Goal: Check status: Check status

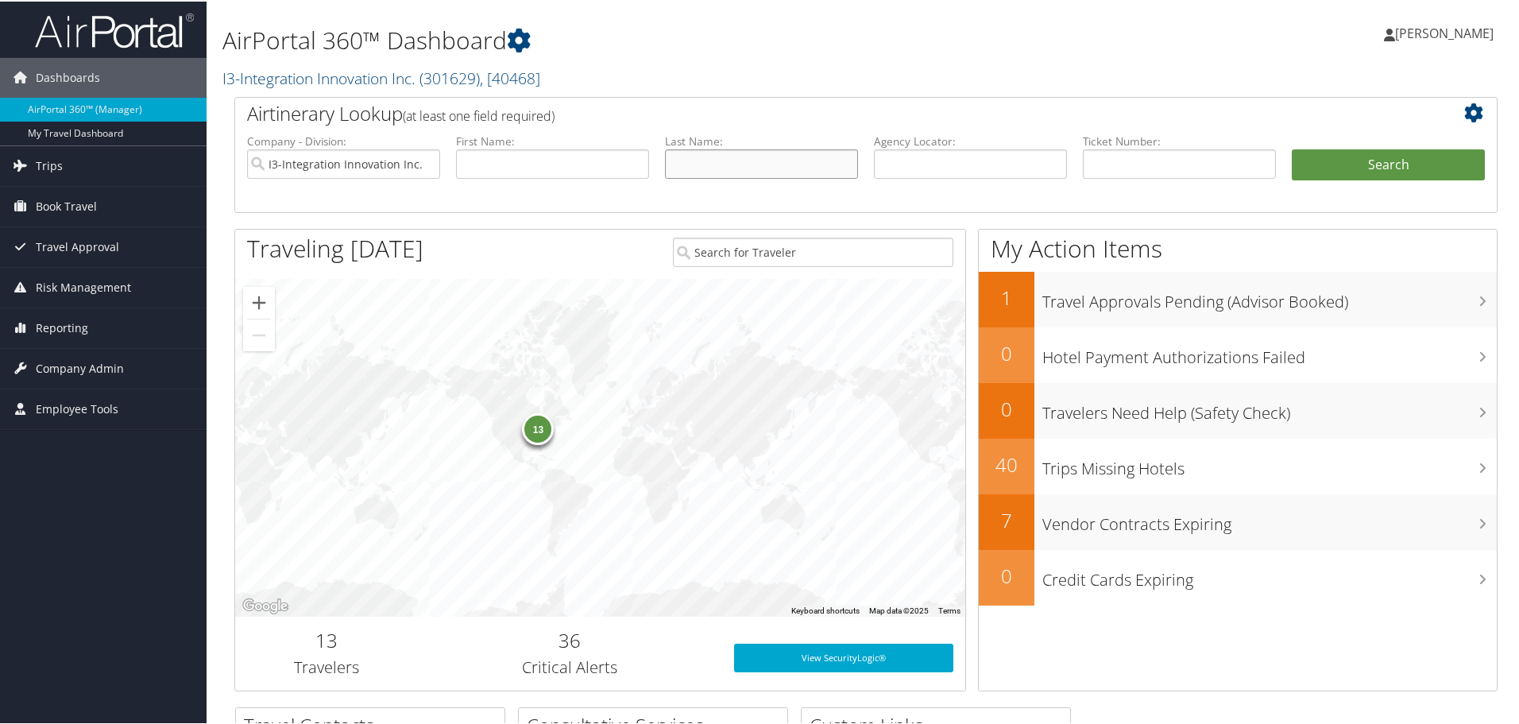
click at [709, 172] on input "text" at bounding box center [761, 162] width 193 height 29
type input "grisham"
click at [1292, 148] on button "Search" at bounding box center [1388, 164] width 193 height 32
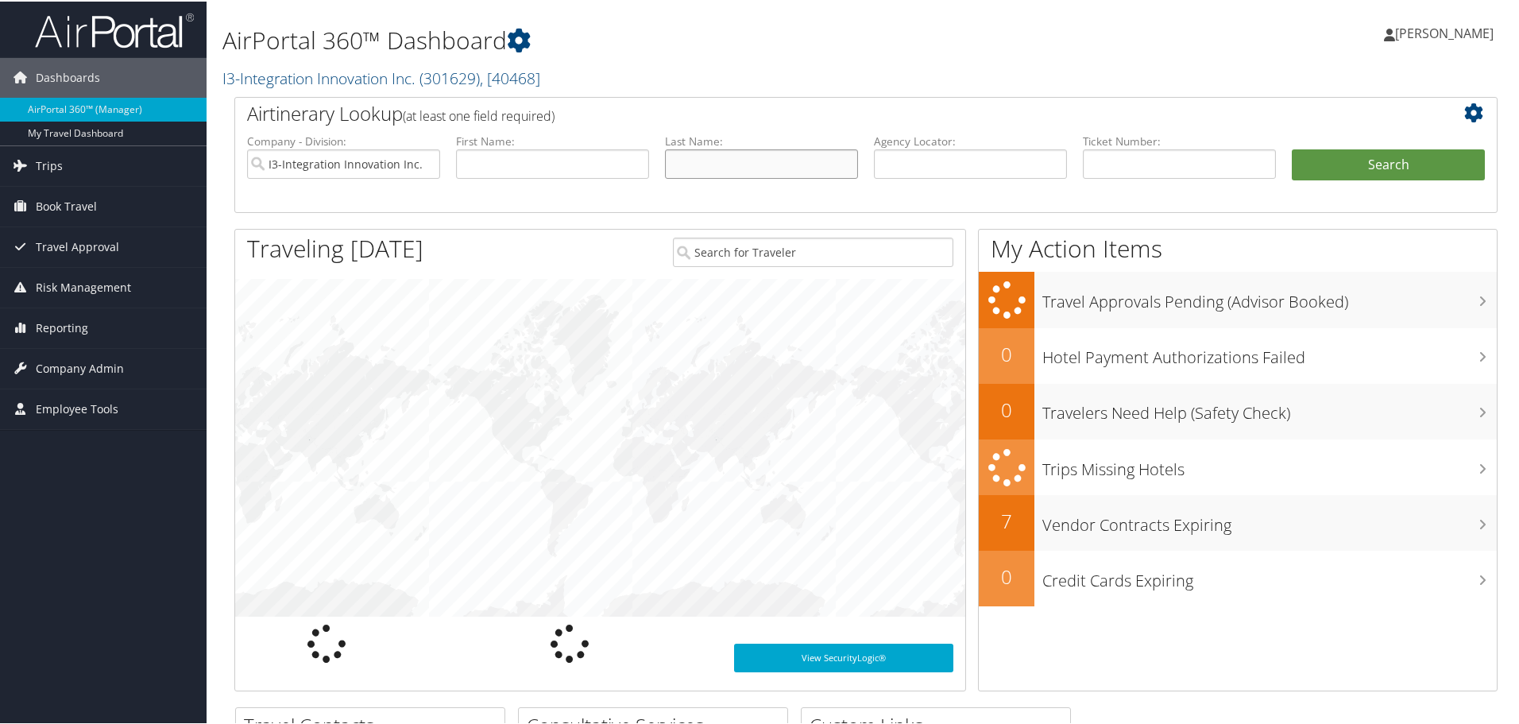
click at [732, 156] on input "text" at bounding box center [761, 162] width 193 height 29
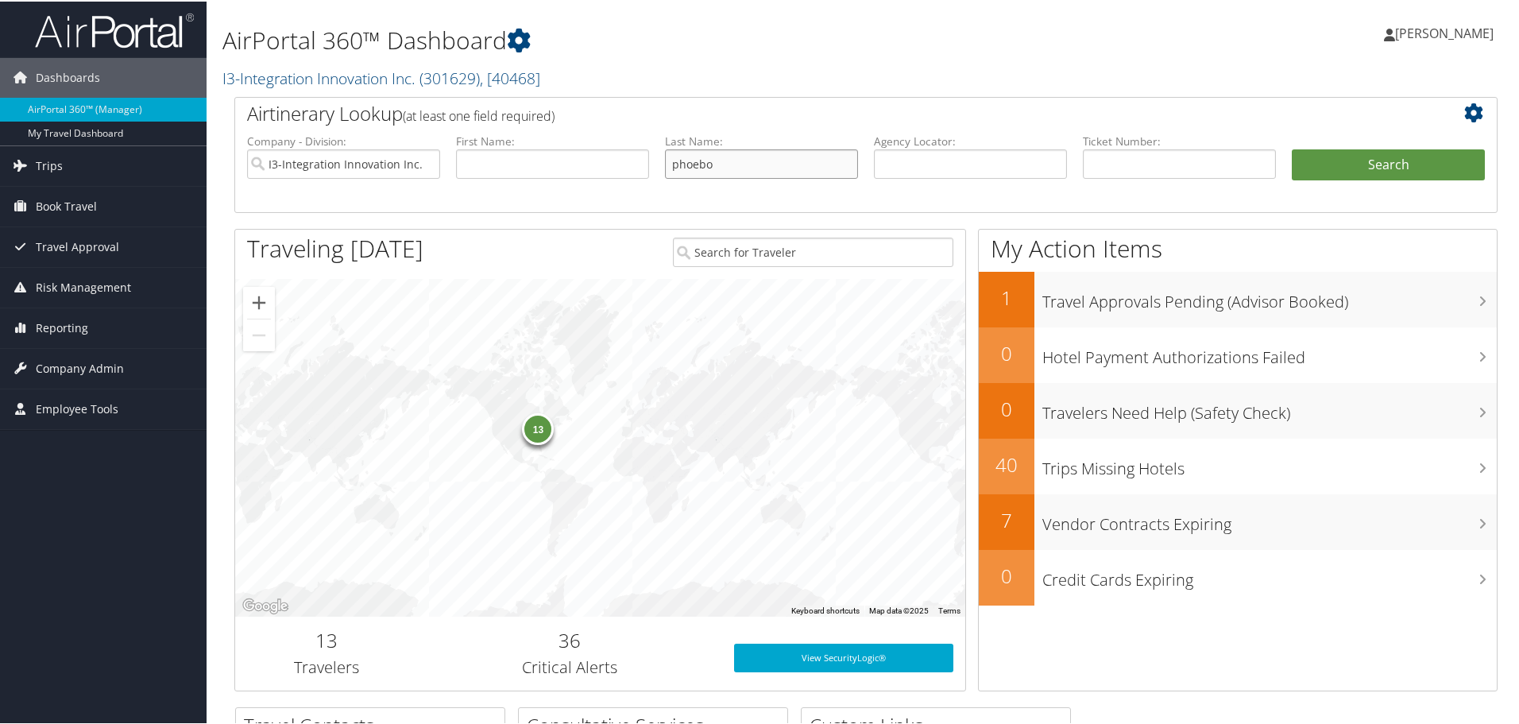
type input "phoebo"
click at [1292, 148] on button "Search" at bounding box center [1388, 164] width 193 height 32
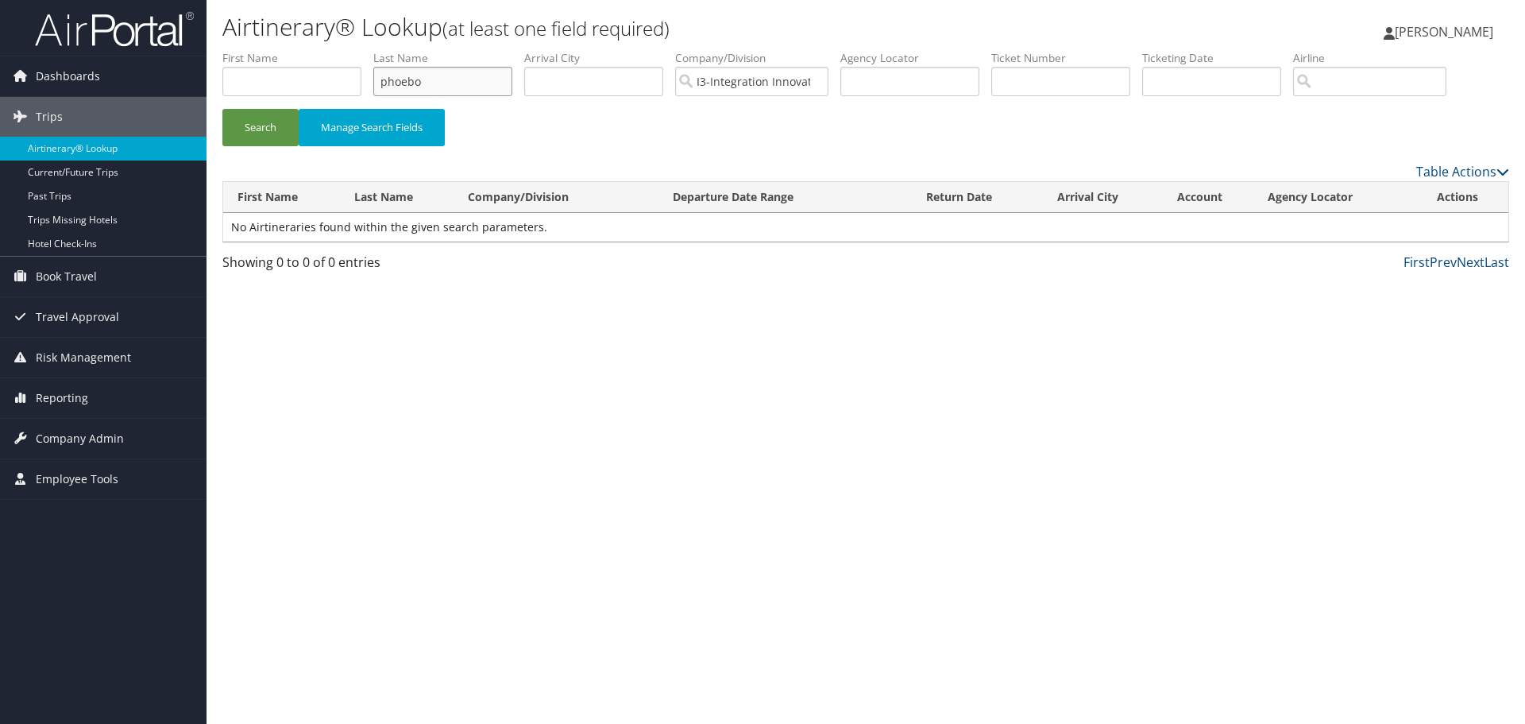
click at [472, 87] on input "phoebo" at bounding box center [442, 81] width 139 height 29
type input "[PERSON_NAME]"
click at [222, 109] on button "Search" at bounding box center [260, 127] width 76 height 37
click at [446, 82] on input "[PERSON_NAME]" at bounding box center [442, 81] width 139 height 29
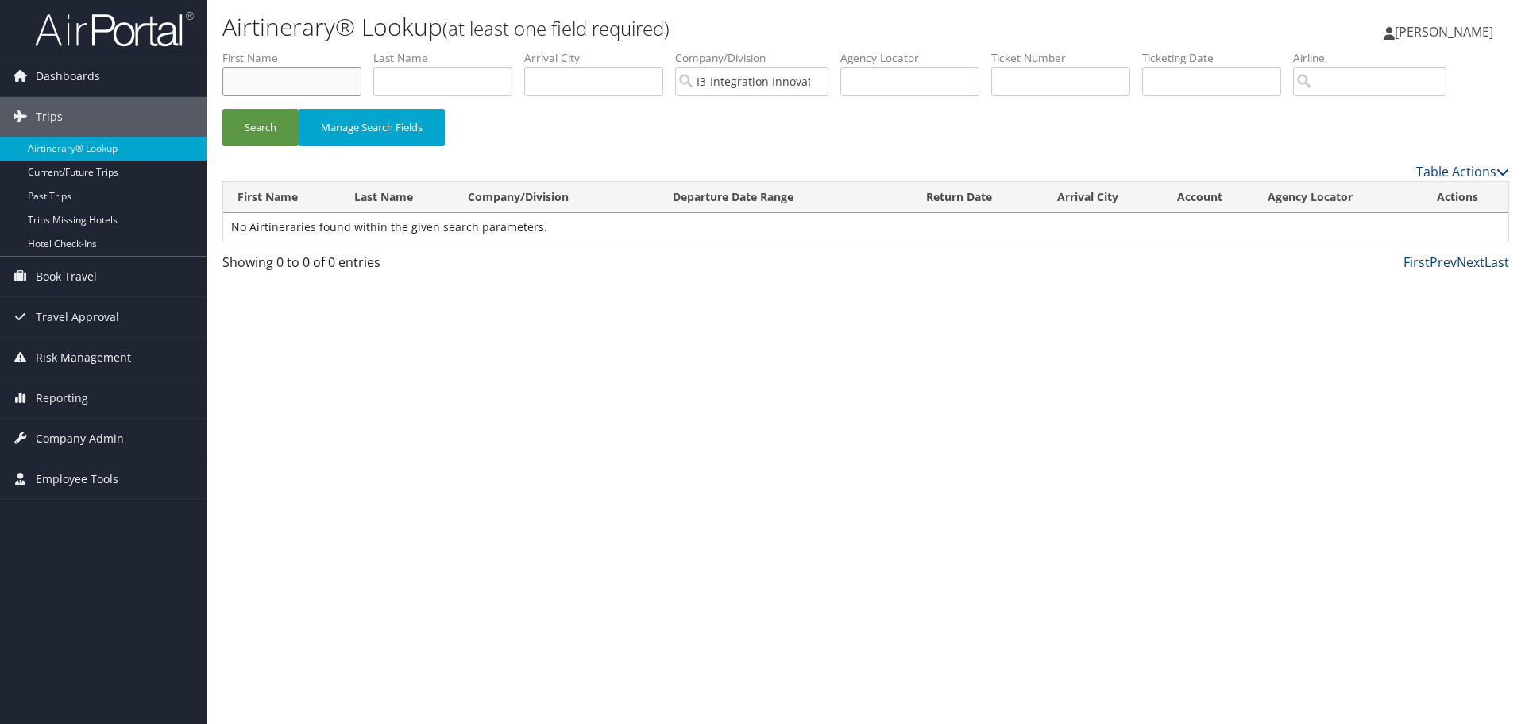
click at [302, 77] on input "text" at bounding box center [291, 81] width 139 height 29
type input "[PERSON_NAME]"
click at [222, 109] on button "Search" at bounding box center [260, 127] width 76 height 37
click at [309, 76] on input "[PERSON_NAME]" at bounding box center [291, 81] width 139 height 29
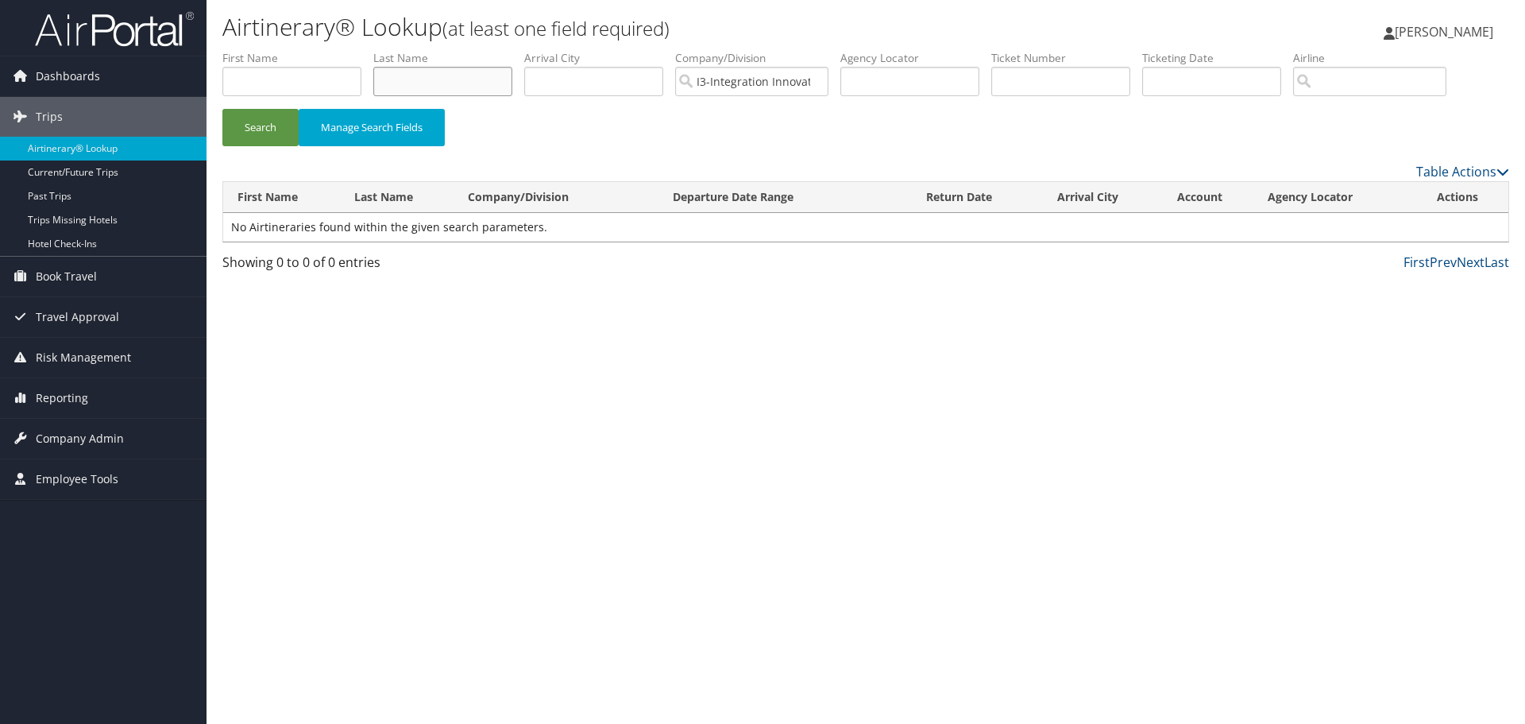
click at [431, 88] on input "text" at bounding box center [442, 81] width 139 height 29
click at [222, 109] on button "Search" at bounding box center [260, 127] width 76 height 37
click at [412, 83] on input "[PERSON_NAME]" at bounding box center [442, 81] width 139 height 29
type input "p"
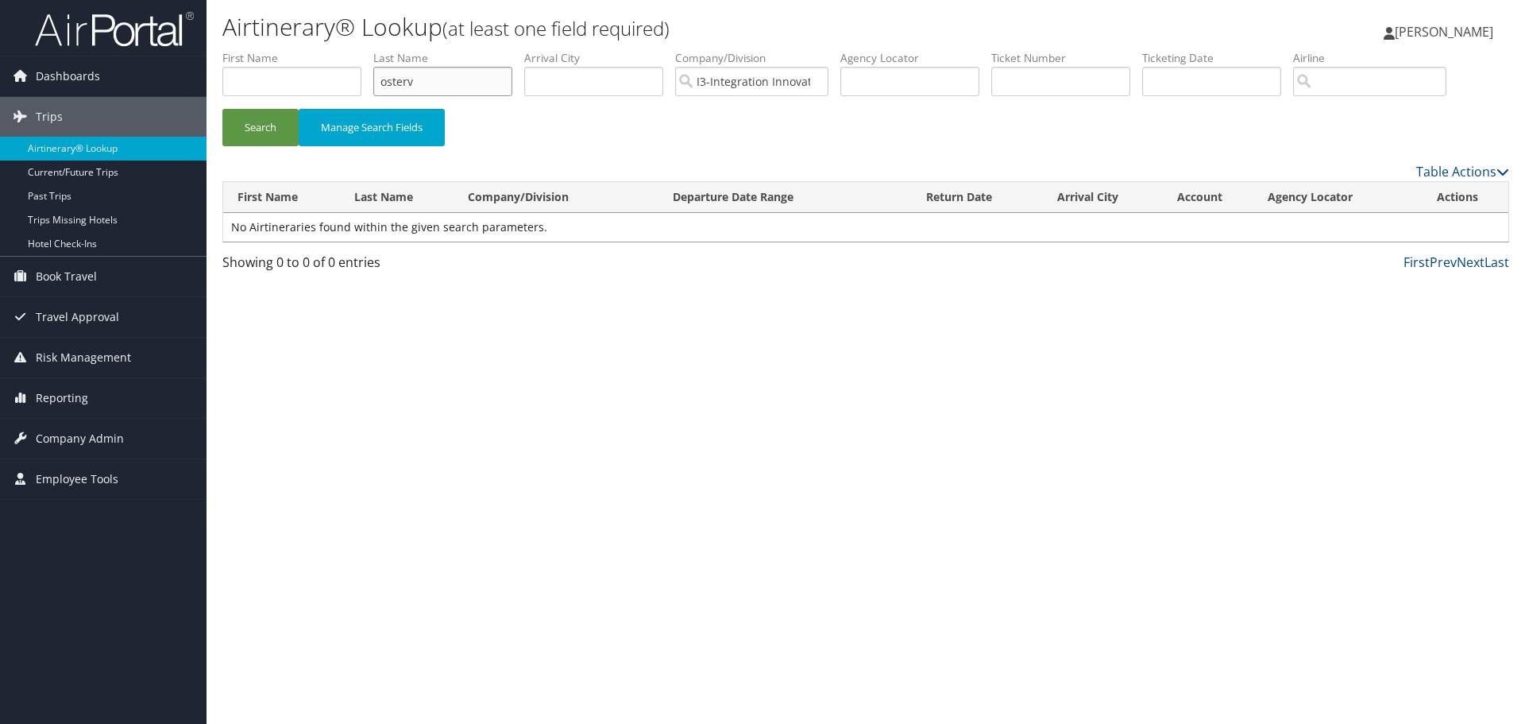
click at [222, 109] on button "Search" at bounding box center [260, 127] width 76 height 37
click at [459, 95] on input "[PERSON_NAME]" at bounding box center [442, 81] width 139 height 29
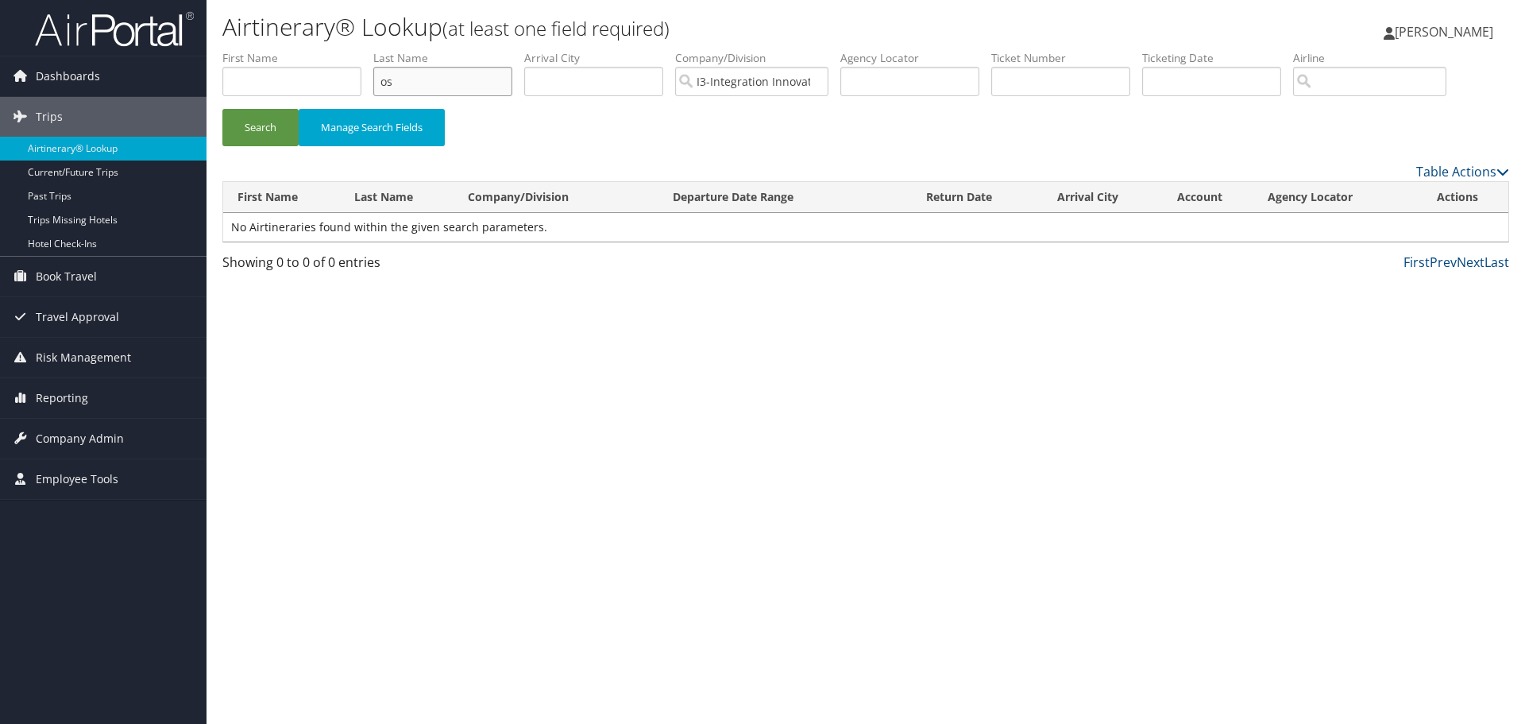
type input "o"
